Goal: Entertainment & Leisure: Consume media (video, audio)

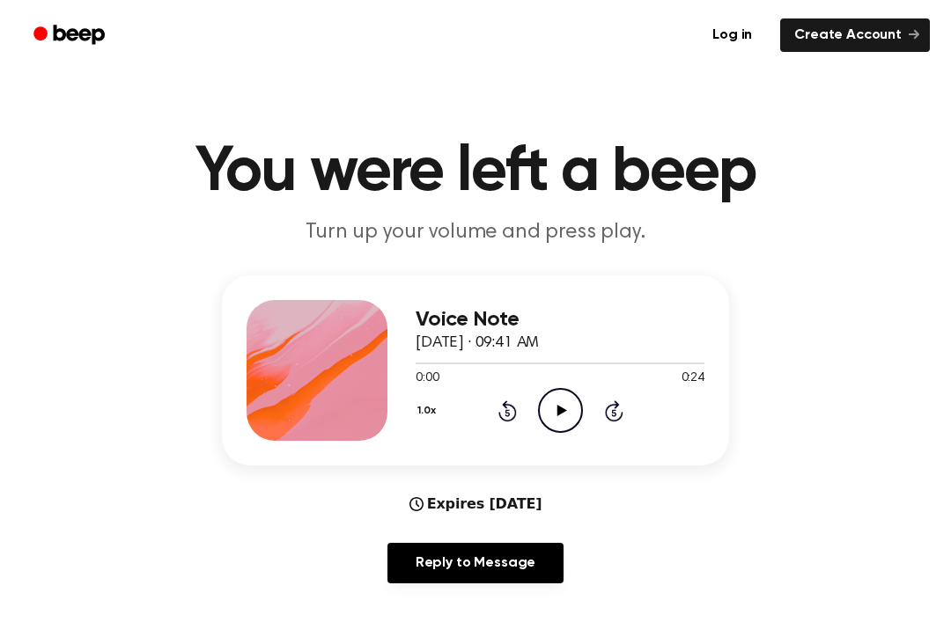
click at [561, 411] on icon at bounding box center [561, 410] width 10 height 11
click at [561, 409] on icon "Pause Audio" at bounding box center [560, 410] width 45 height 45
click at [530, 409] on div "1.0x Rewind 5 seconds Play Audio Skip 5 seconds" at bounding box center [559, 410] width 289 height 45
click at [497, 406] on icon "Rewind 5 seconds" at bounding box center [506, 411] width 19 height 23
click at [507, 403] on icon "Rewind 5 seconds" at bounding box center [506, 411] width 19 height 23
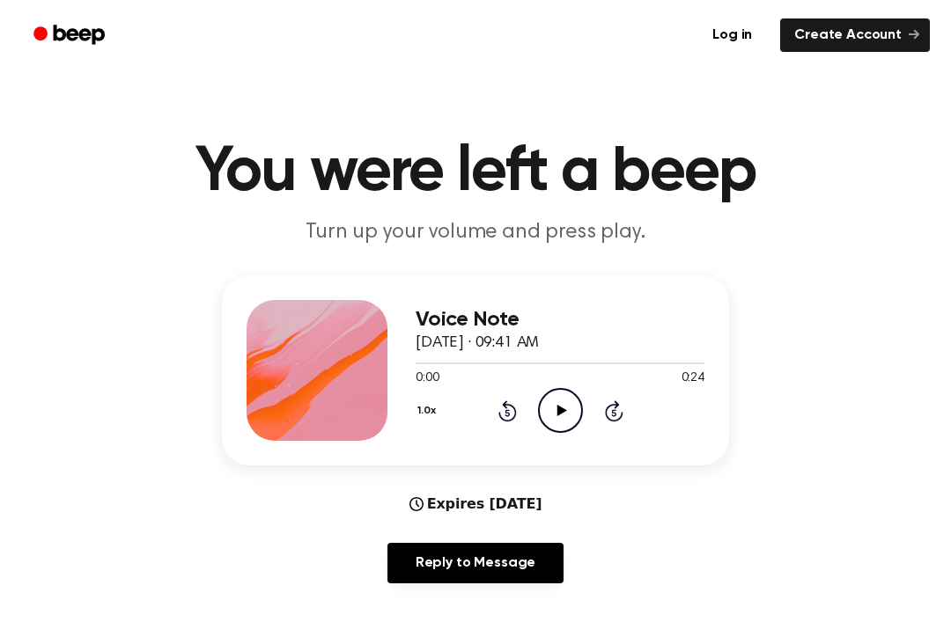
click at [573, 400] on icon "Play Audio" at bounding box center [560, 410] width 45 height 45
click at [539, 411] on circle at bounding box center [560, 410] width 43 height 43
click at [555, 400] on icon "Play Audio" at bounding box center [560, 410] width 45 height 45
click at [554, 400] on icon "Play Audio" at bounding box center [560, 410] width 45 height 45
click at [512, 418] on icon at bounding box center [507, 410] width 18 height 21
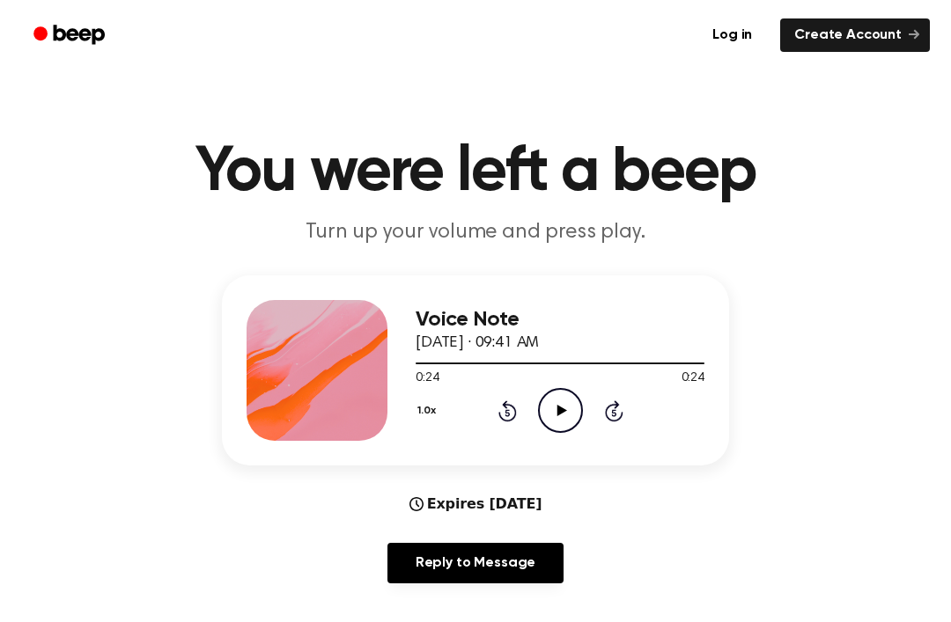
click at [573, 394] on circle at bounding box center [560, 410] width 43 height 43
click at [497, 413] on icon "Rewind 5 seconds" at bounding box center [506, 411] width 19 height 23
click at [514, 420] on icon "Rewind 5 seconds" at bounding box center [506, 411] width 19 height 23
click at [503, 416] on icon "Rewind 5 seconds" at bounding box center [506, 411] width 19 height 23
click at [515, 412] on icon at bounding box center [507, 410] width 18 height 21
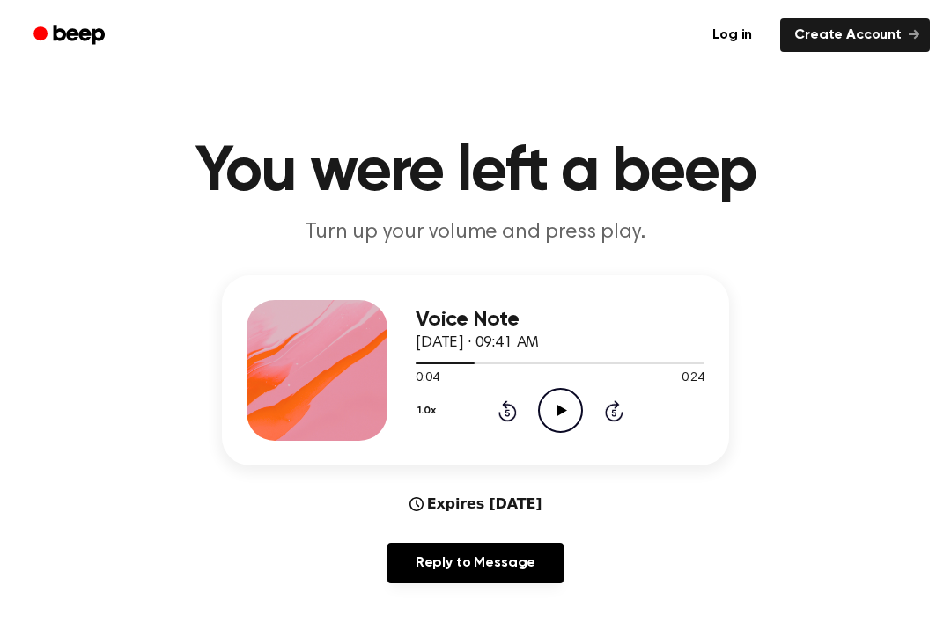
click at [503, 416] on icon "Rewind 5 seconds" at bounding box center [506, 411] width 19 height 23
click at [507, 406] on icon at bounding box center [507, 410] width 18 height 21
click at [553, 409] on icon "Play Audio" at bounding box center [560, 410] width 45 height 45
click at [573, 406] on icon "Play Audio" at bounding box center [560, 410] width 45 height 45
click at [569, 416] on icon "Pause Audio" at bounding box center [560, 410] width 45 height 45
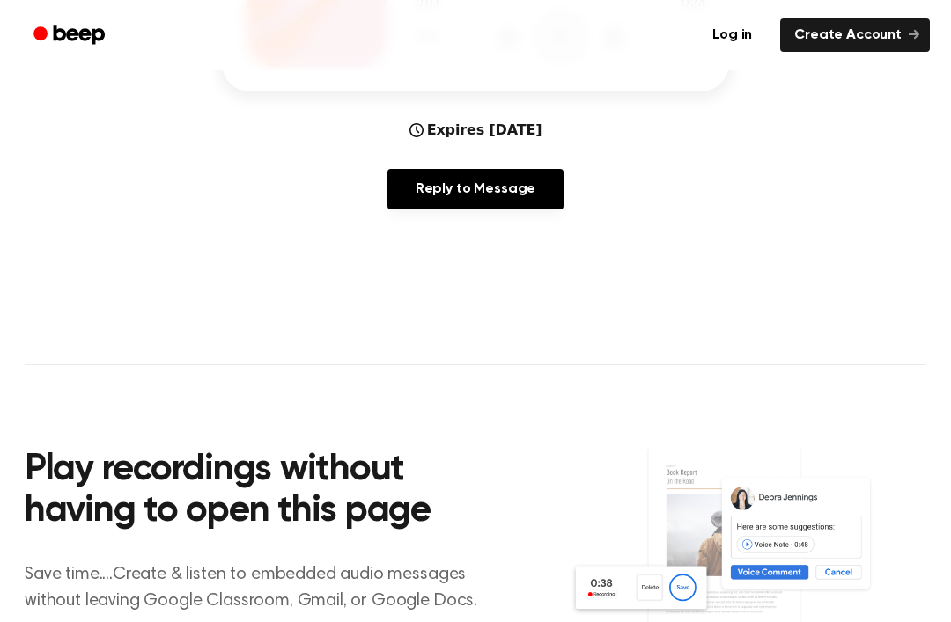
scroll to position [782, 0]
